Goal: Understand process/instructions: Learn how to perform a task or action

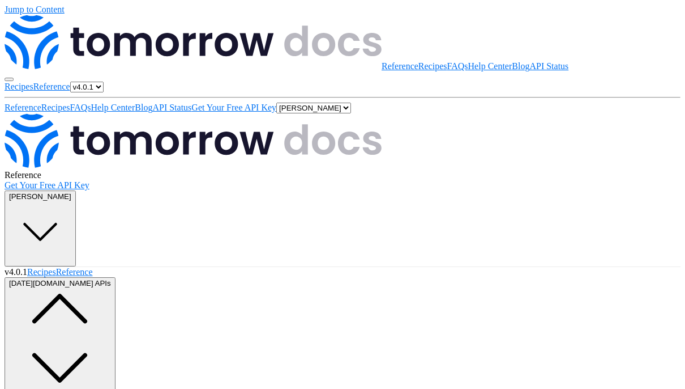
scroll to position [164, 0]
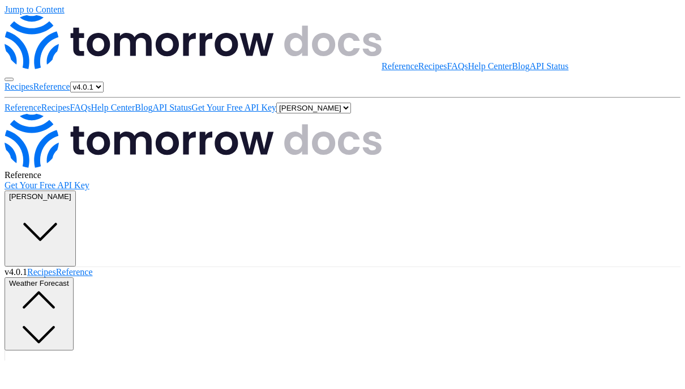
scroll to position [204, 0]
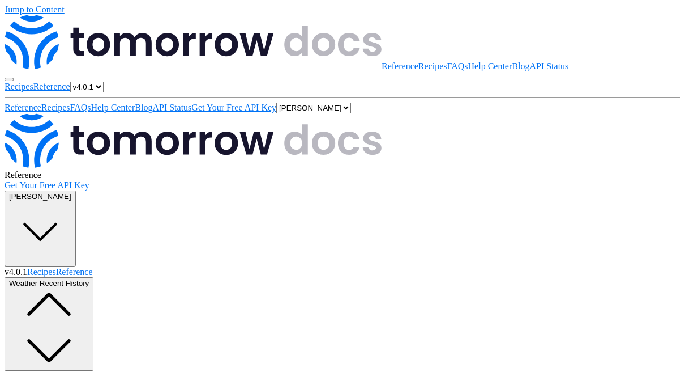
scroll to position [0, 118]
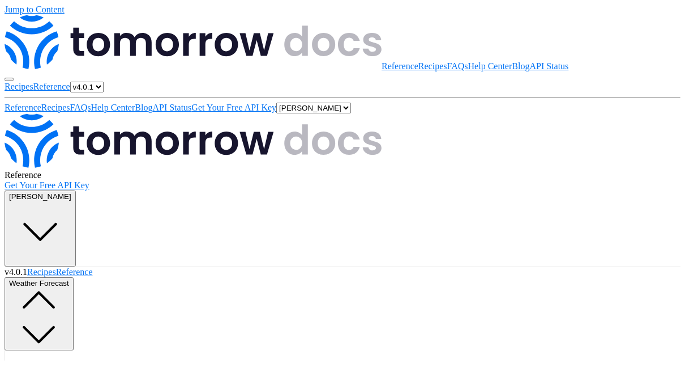
scroll to position [252, 0]
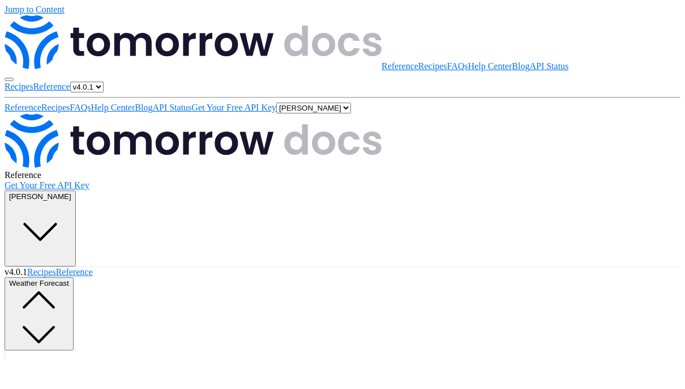
copy span "forecast"
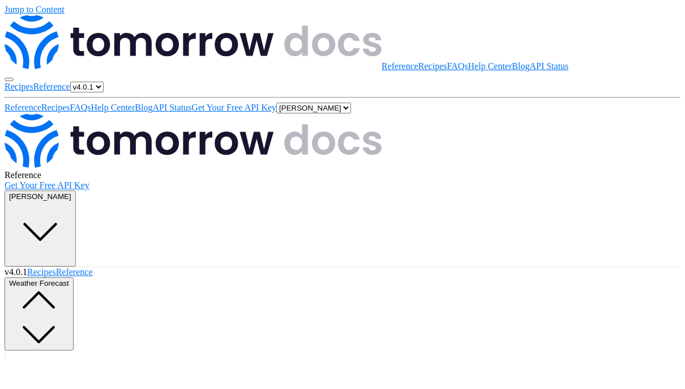
drag, startPoint x: 463, startPoint y: 160, endPoint x: 483, endPoint y: 160, distance: 20.4
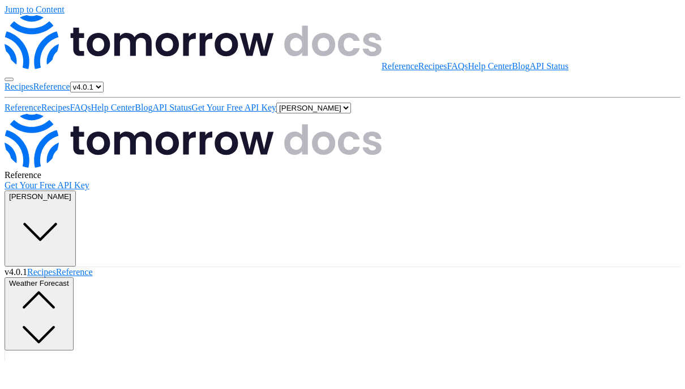
copy span "new%20york"
click at [530, 61] on link "API Status" at bounding box center [549, 66] width 39 height 10
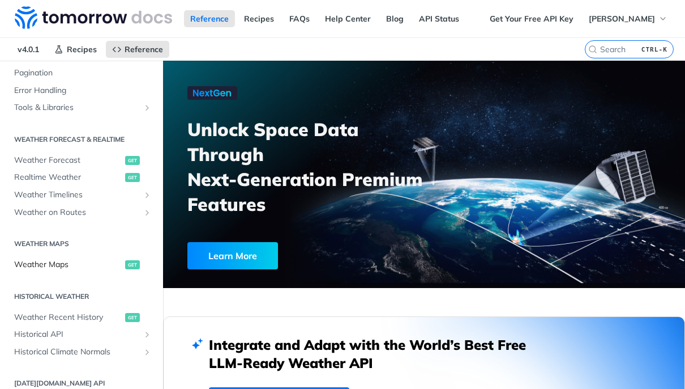
scroll to position [204, 0]
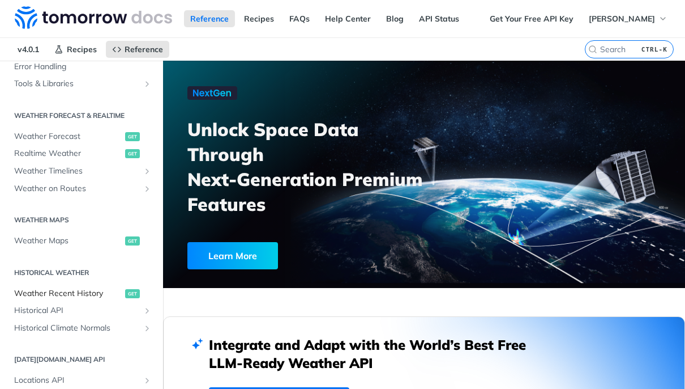
click at [50, 289] on span "Weather Recent History" at bounding box center [68, 293] width 108 height 11
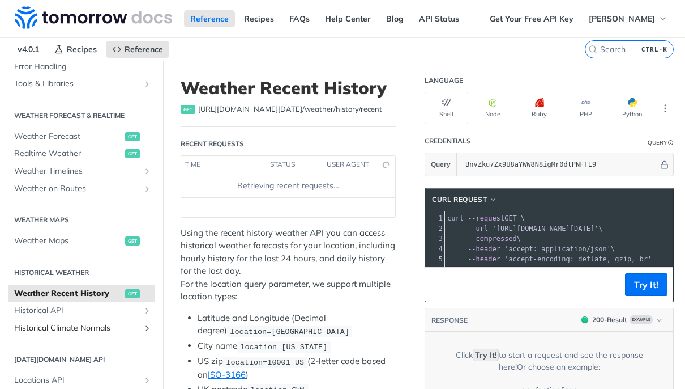
scroll to position [272, 0]
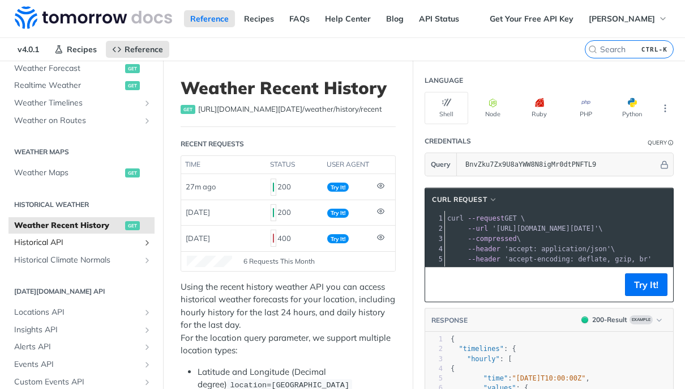
click at [61, 240] on span "Historical API" at bounding box center [77, 242] width 126 height 11
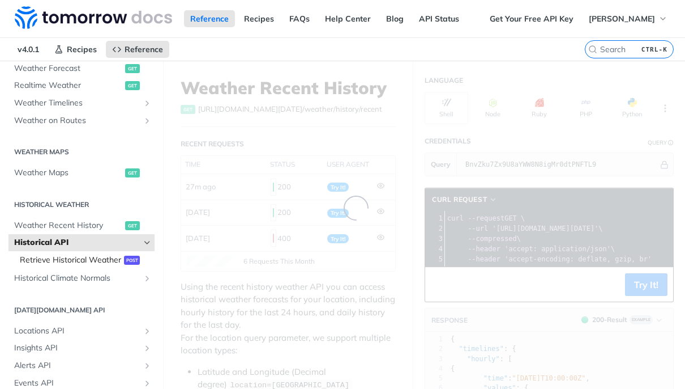
click at [56, 265] on span "Retrieve Historical Weather" at bounding box center [70, 259] width 101 height 11
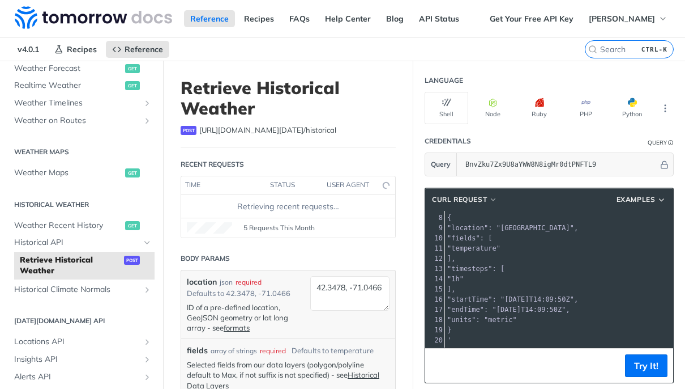
scroll to position [80, 0]
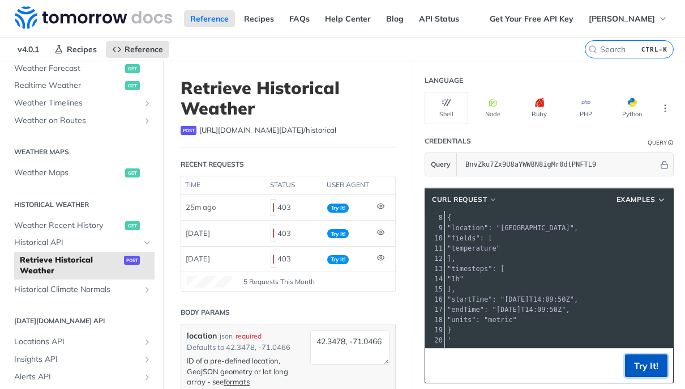
click at [625, 366] on button "Try It!" at bounding box center [646, 365] width 42 height 23
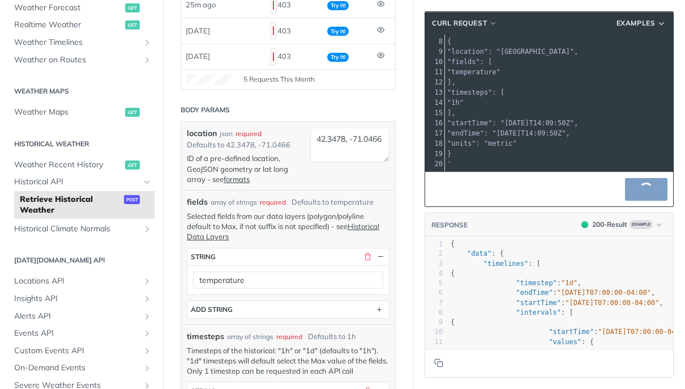
scroll to position [204, 0]
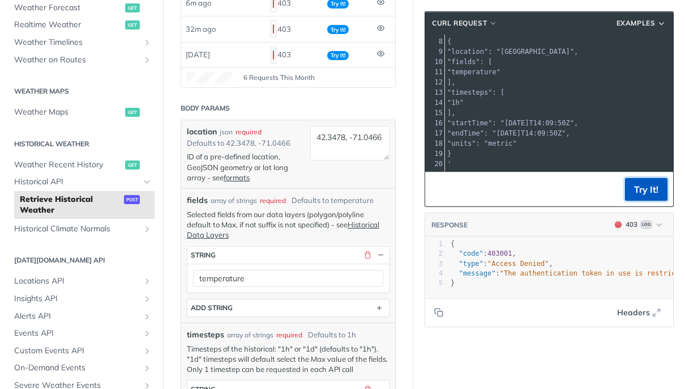
click at [628, 193] on button "Try It!" at bounding box center [646, 189] width 42 height 23
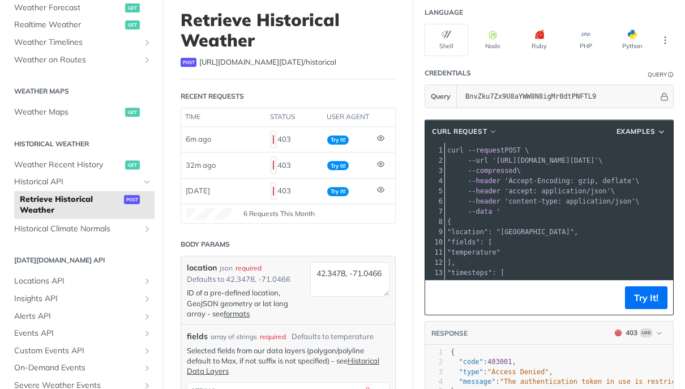
scroll to position [0, 0]
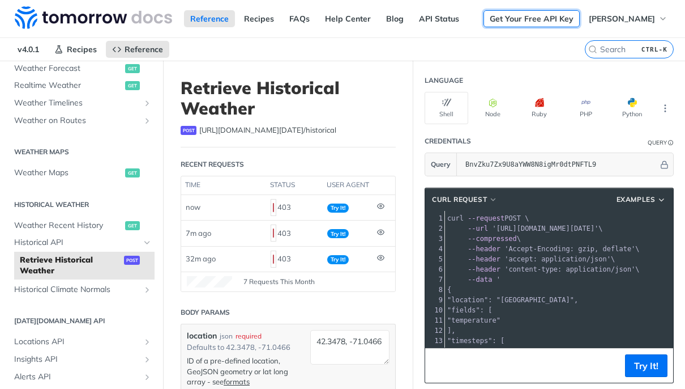
click at [543, 25] on link "Get Your Free API Key" at bounding box center [532, 18] width 96 height 17
click at [433, 16] on link "API Status" at bounding box center [439, 18] width 53 height 17
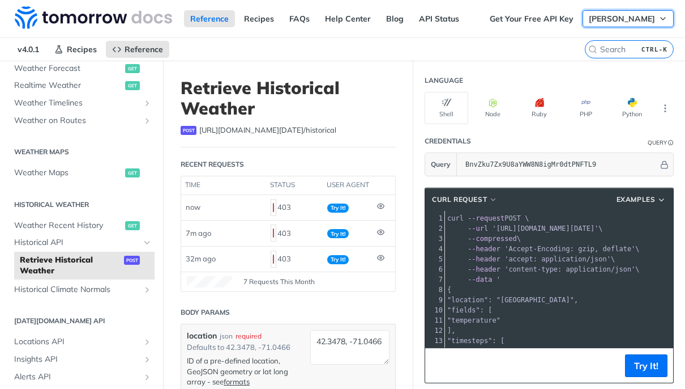
click at [650, 19] on button "[PERSON_NAME]" at bounding box center [628, 18] width 91 height 17
click at [502, 56] on nav "v4.0.1 Recipes Reference" at bounding box center [292, 49] width 585 height 23
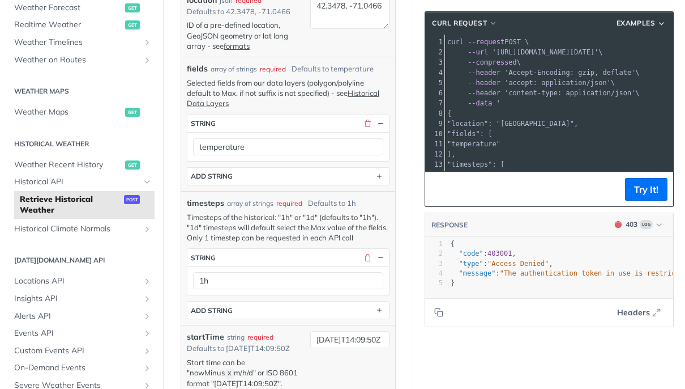
scroll to position [340, 0]
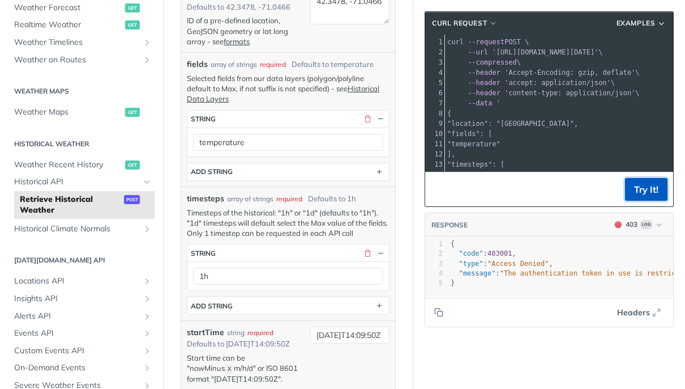
click at [639, 197] on button "Try It!" at bounding box center [646, 189] width 42 height 23
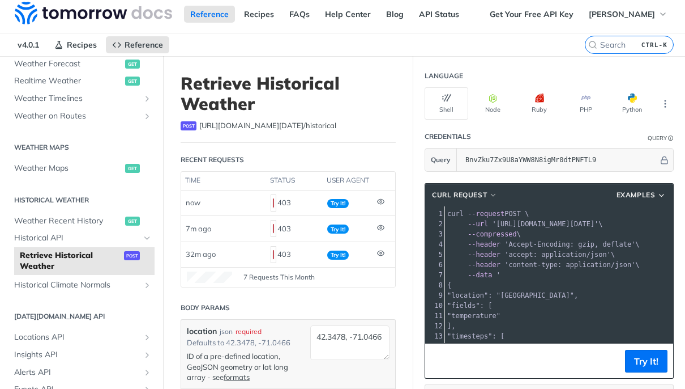
scroll to position [0, 0]
